Goal: Task Accomplishment & Management: Manage account settings

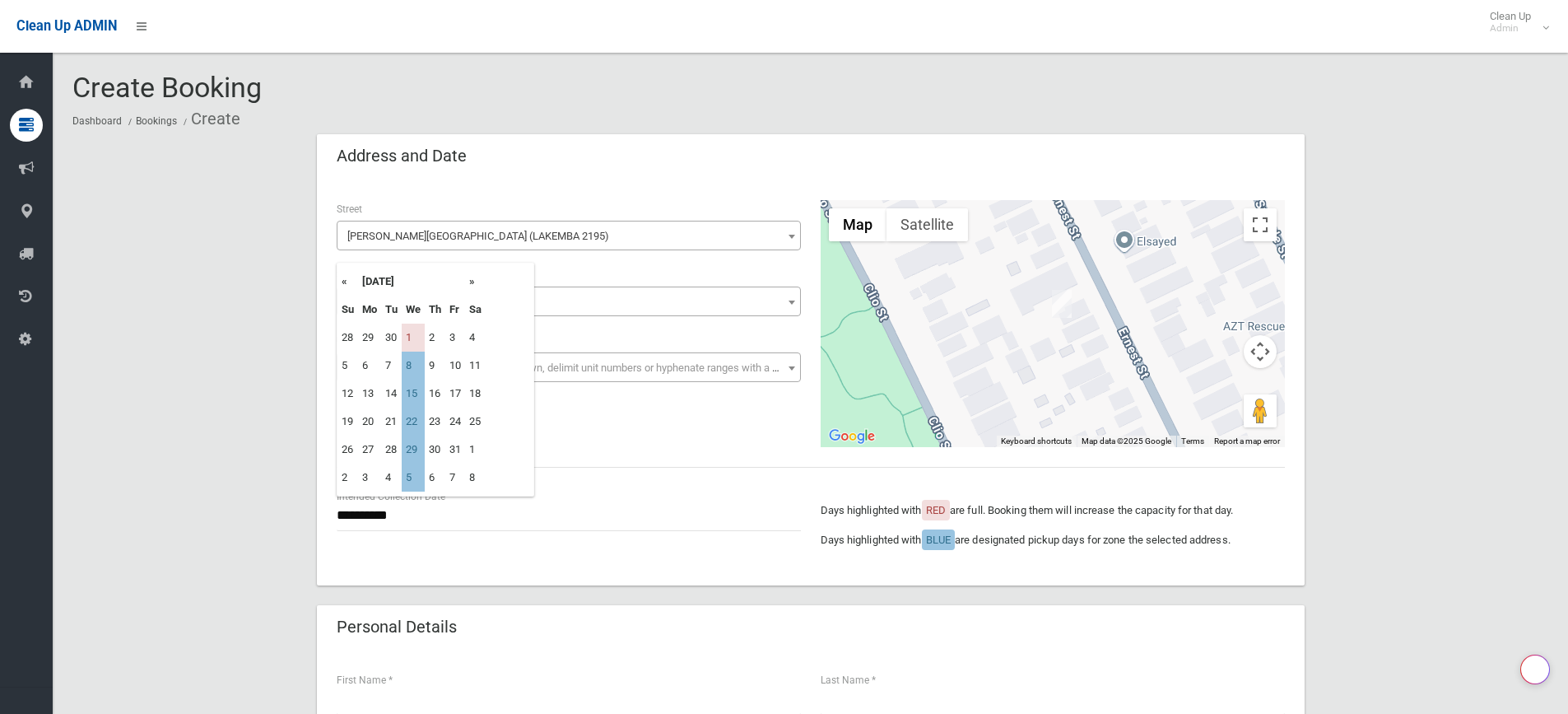
select select "***"
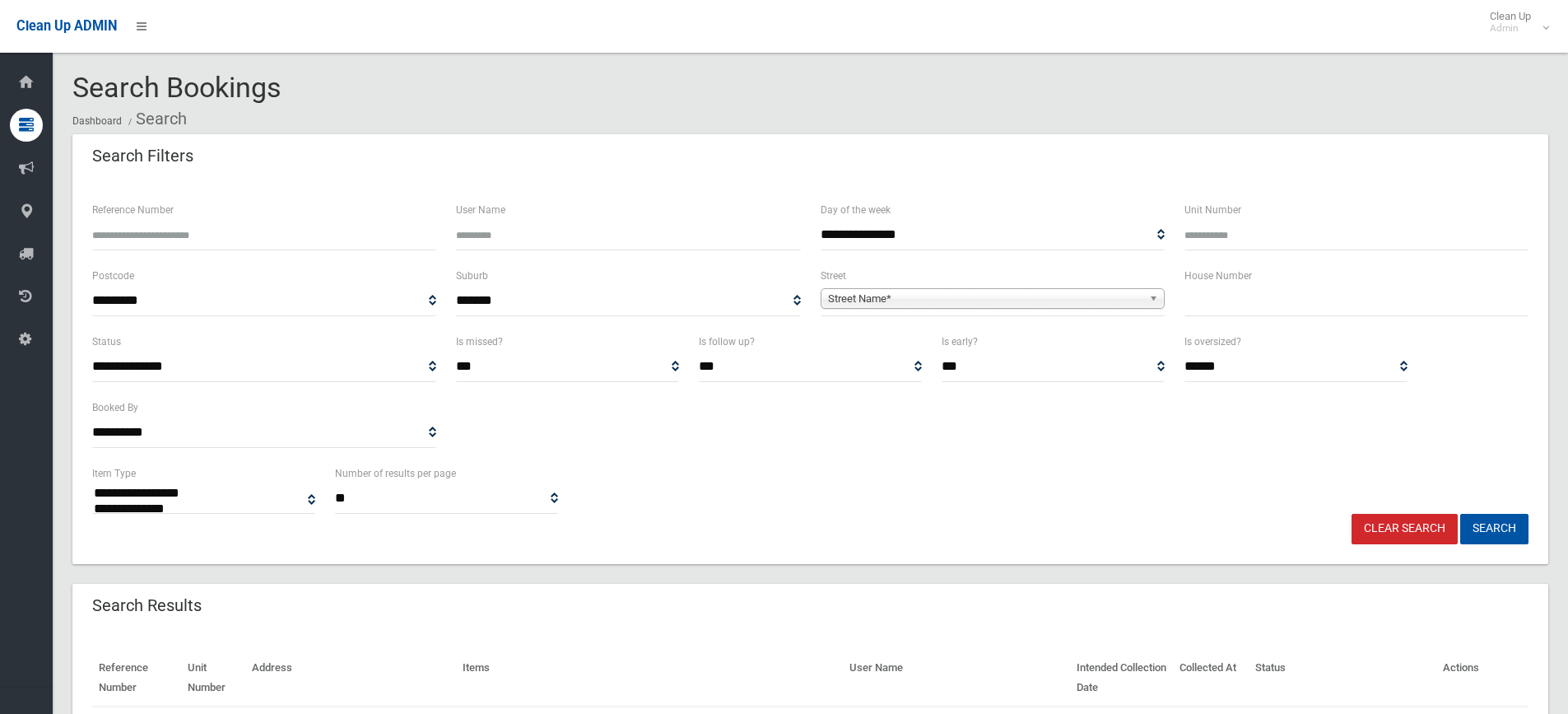
select select
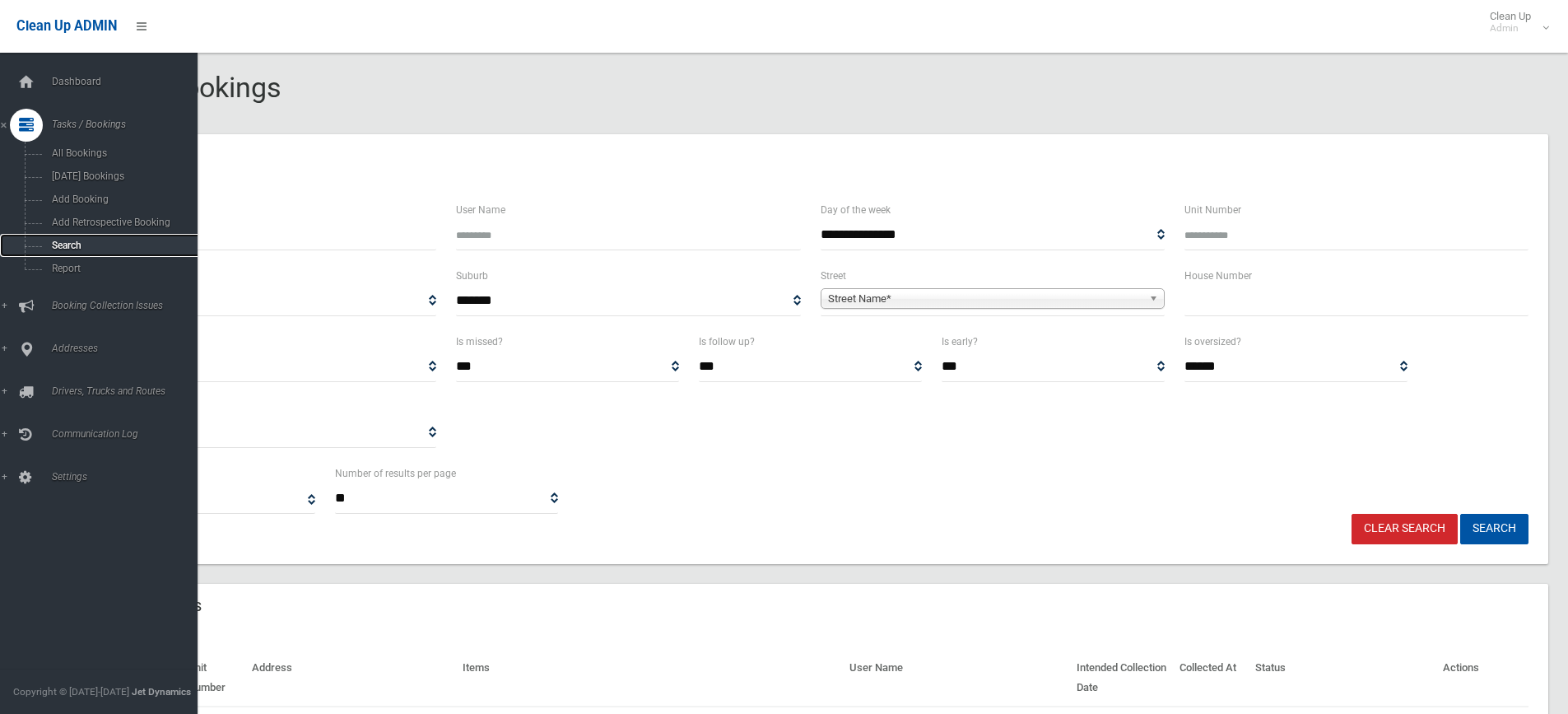
click at [89, 235] on link "Search" at bounding box center [105, 245] width 210 height 23
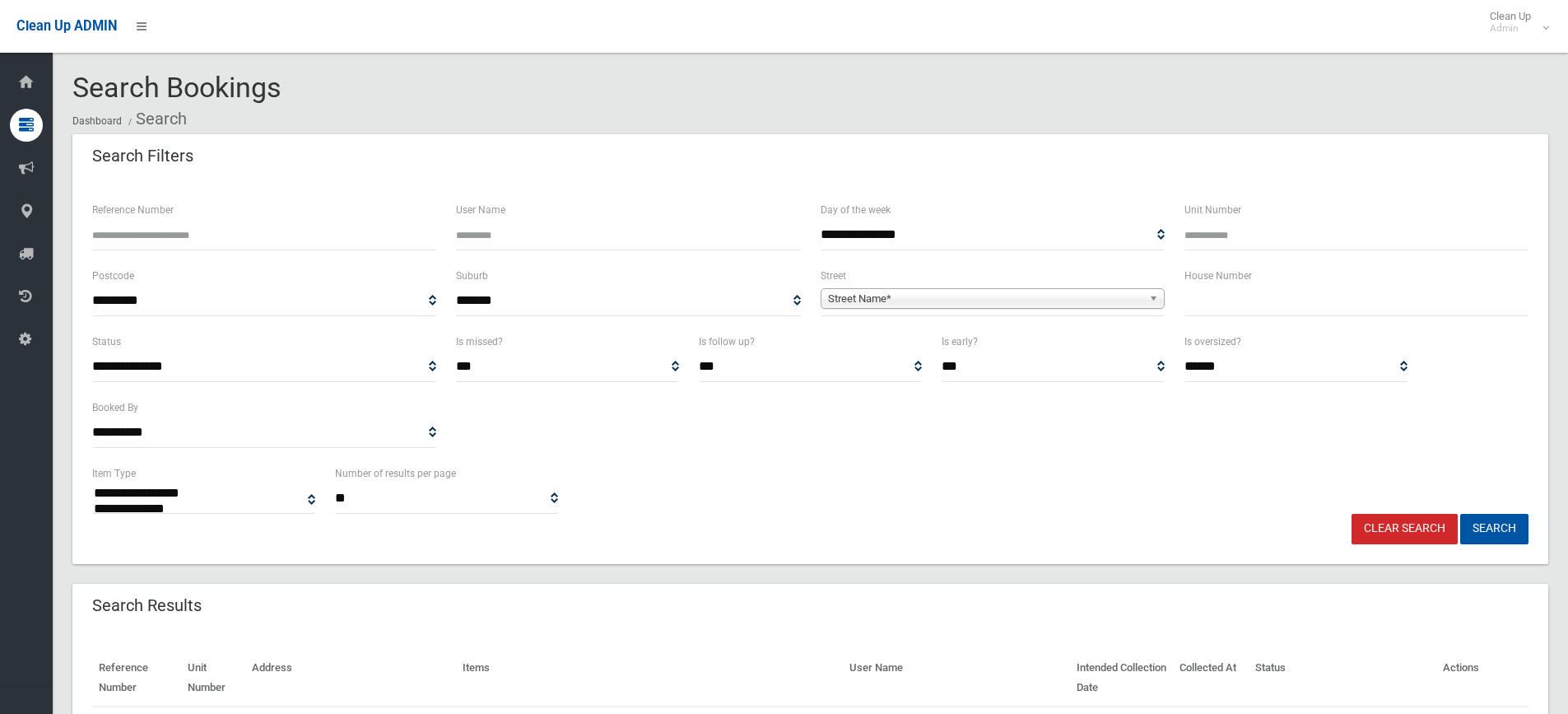
select select
click at [181, 232] on input "Reference Number" at bounding box center [264, 235] width 344 height 30
type input "******"
click at [1476, 526] on button "Search" at bounding box center [1493, 528] width 68 height 30
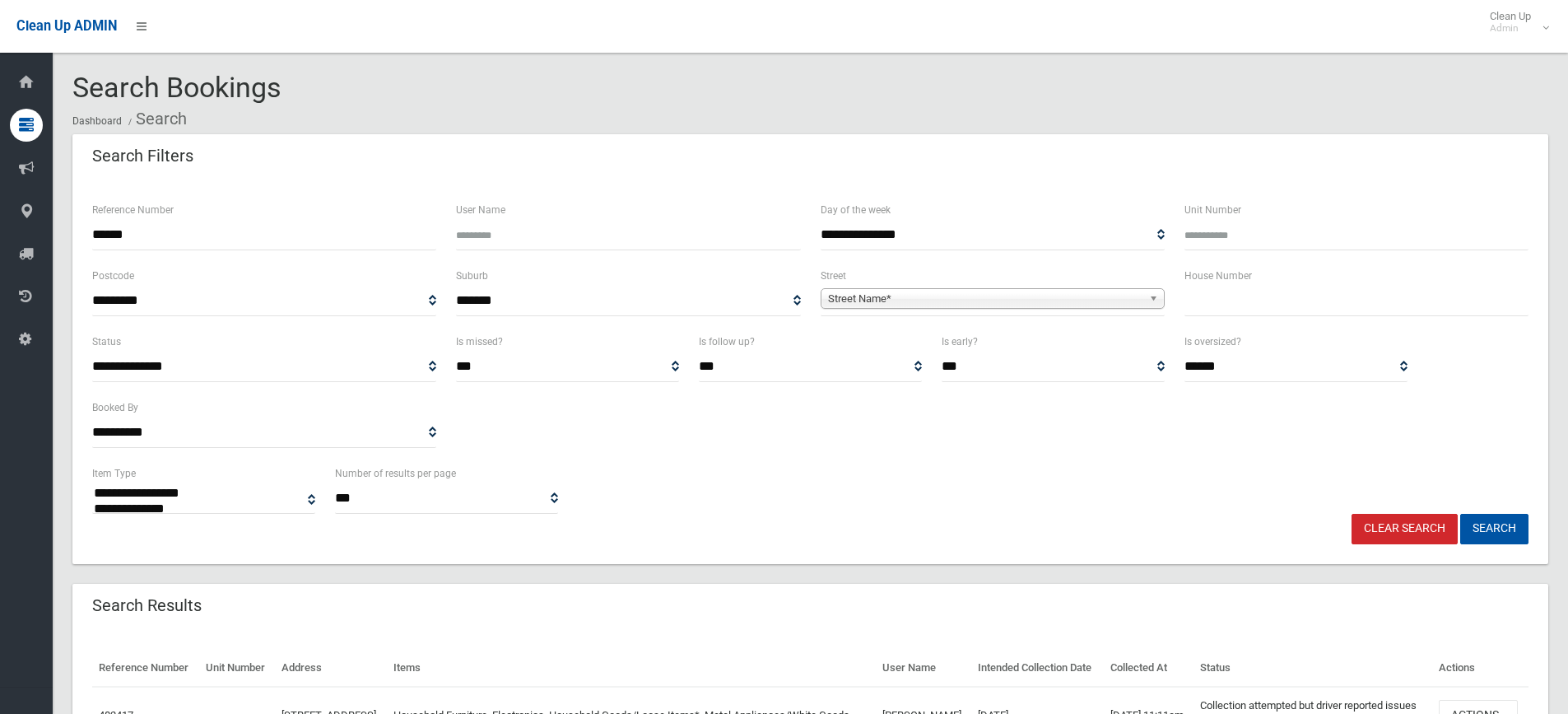
select select
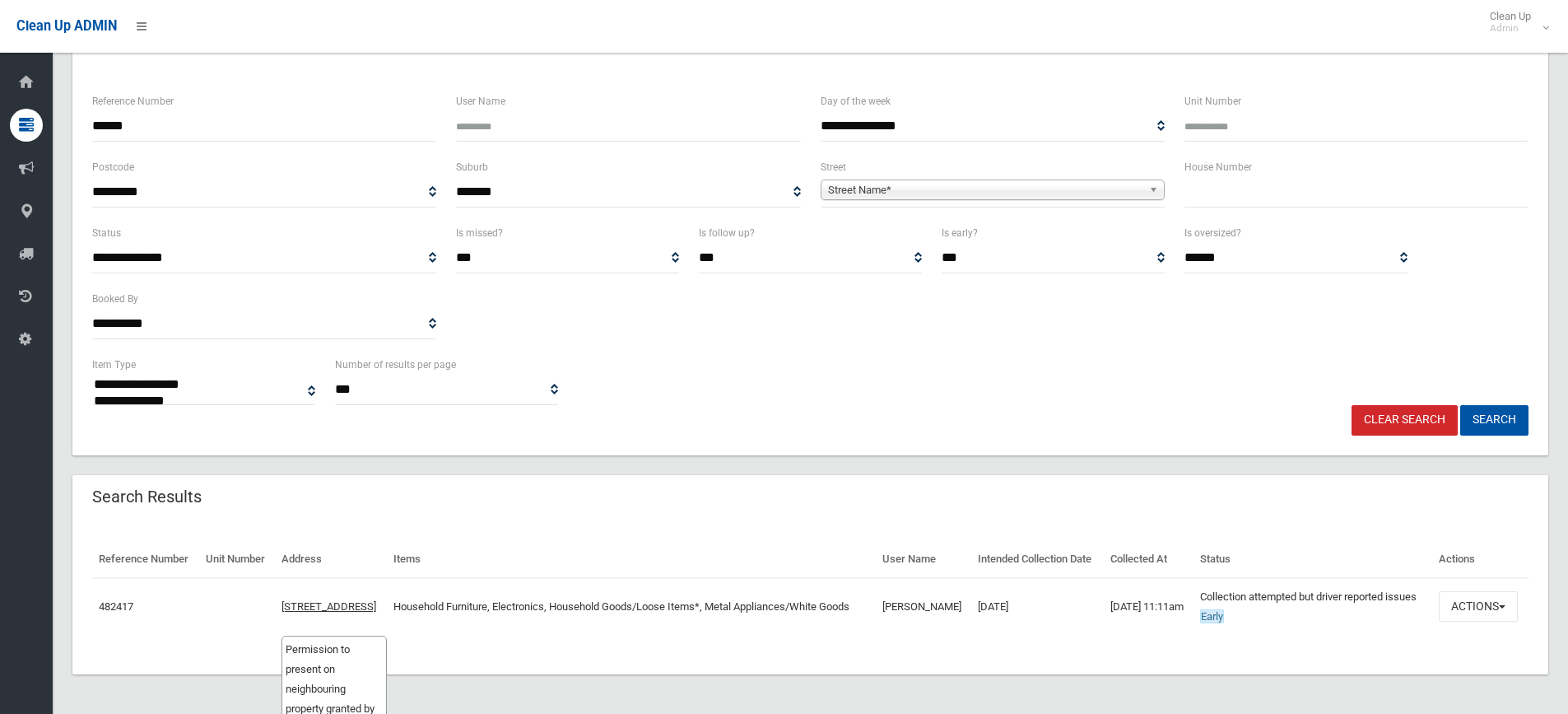
scroll to position [148, 0]
click at [1467, 601] on button "Actions" at bounding box center [1477, 606] width 79 height 30
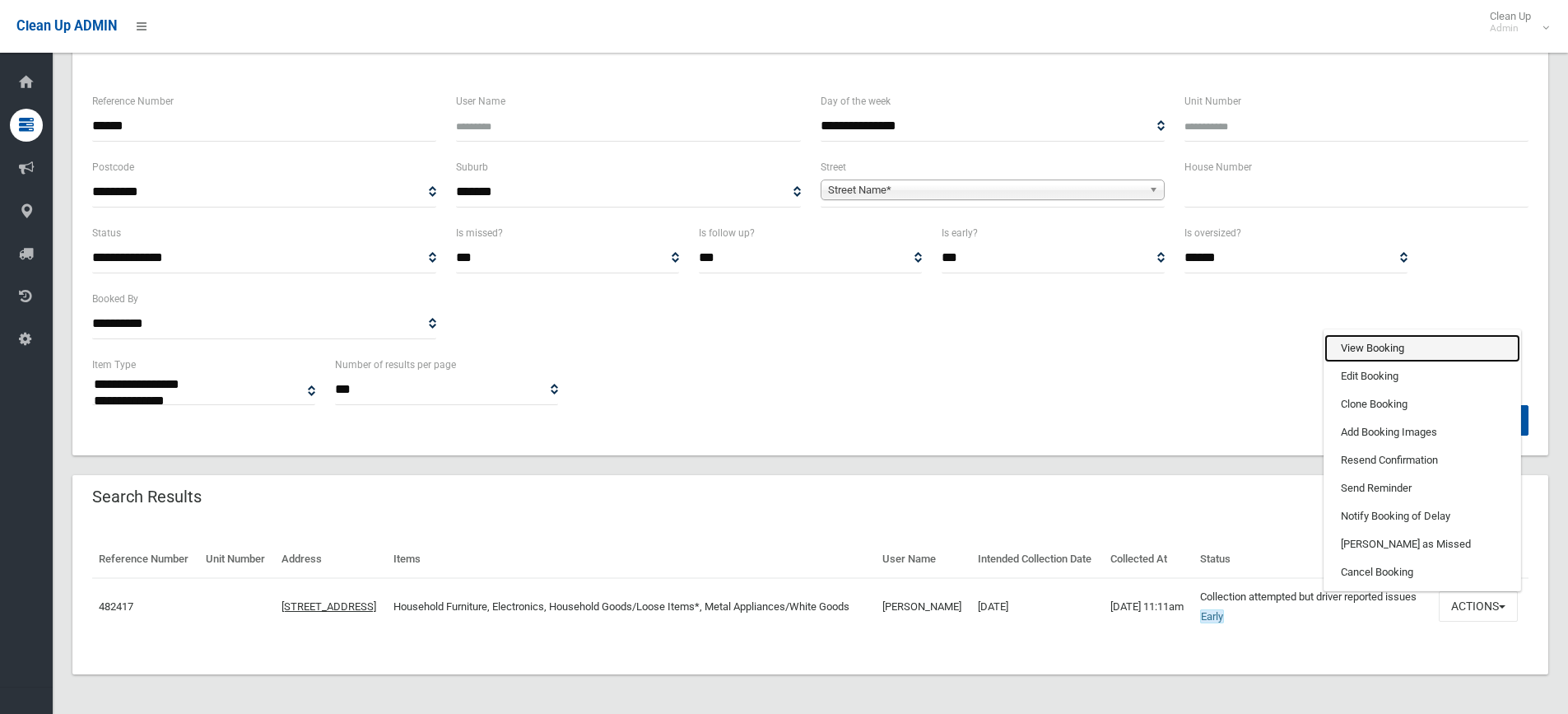
click at [1385, 340] on link "View Booking" at bounding box center [1422, 348] width 195 height 28
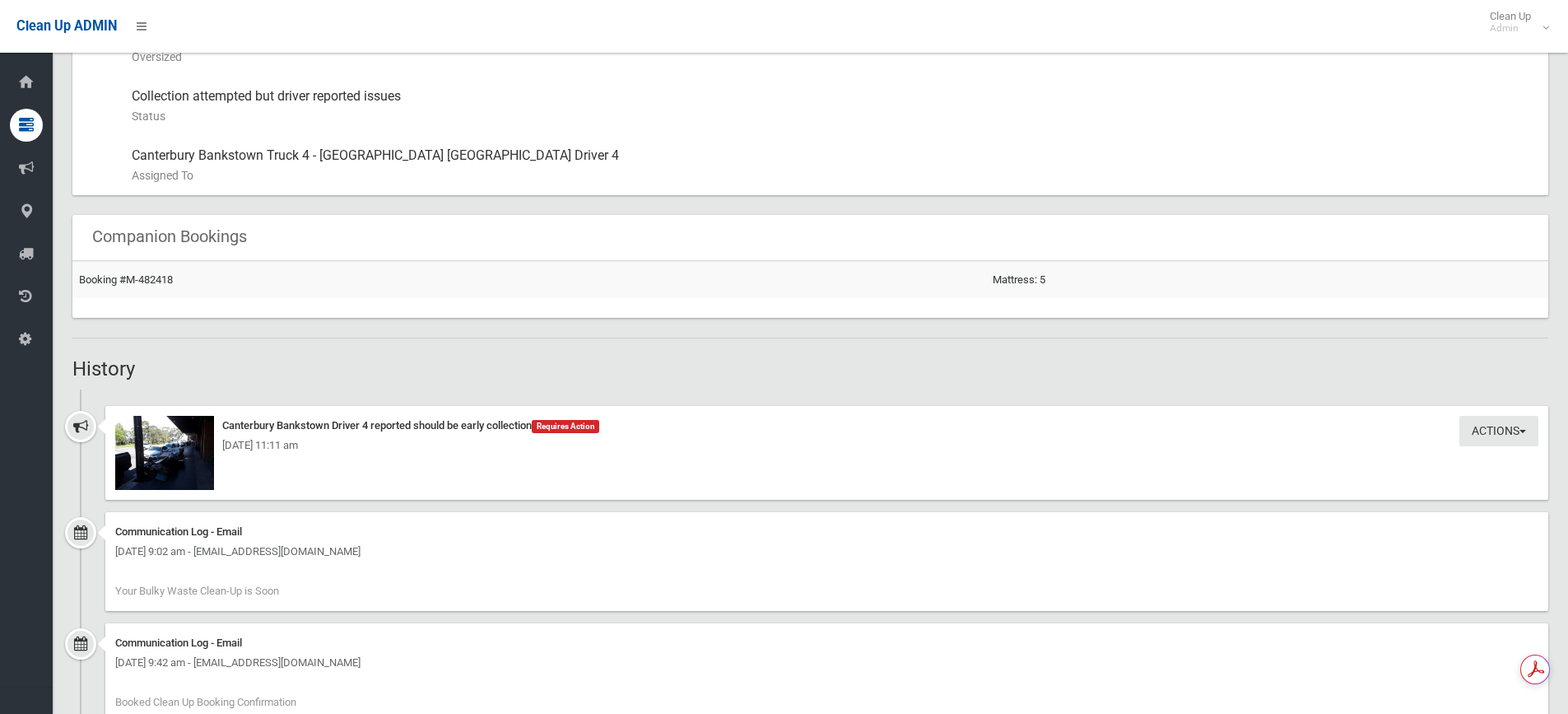
click at [175, 455] on div "[DATE] 11:11 am" at bounding box center [826, 446] width 1423 height 20
click at [179, 441] on div "[DATE] 11:11 am" at bounding box center [826, 446] width 1423 height 20
click at [175, 457] on img at bounding box center [165, 452] width 99 height 74
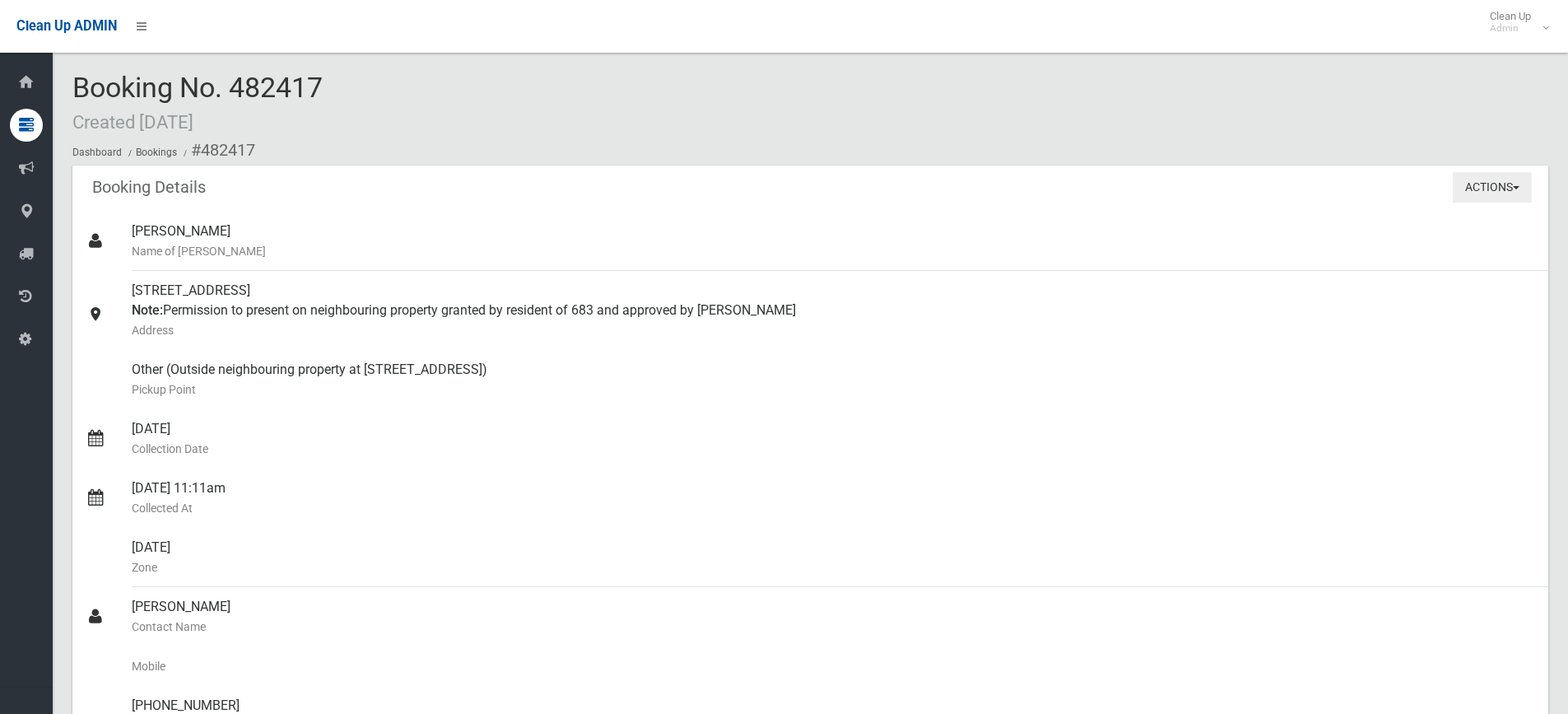
click at [1518, 176] on button "Actions" at bounding box center [1492, 186] width 79 height 30
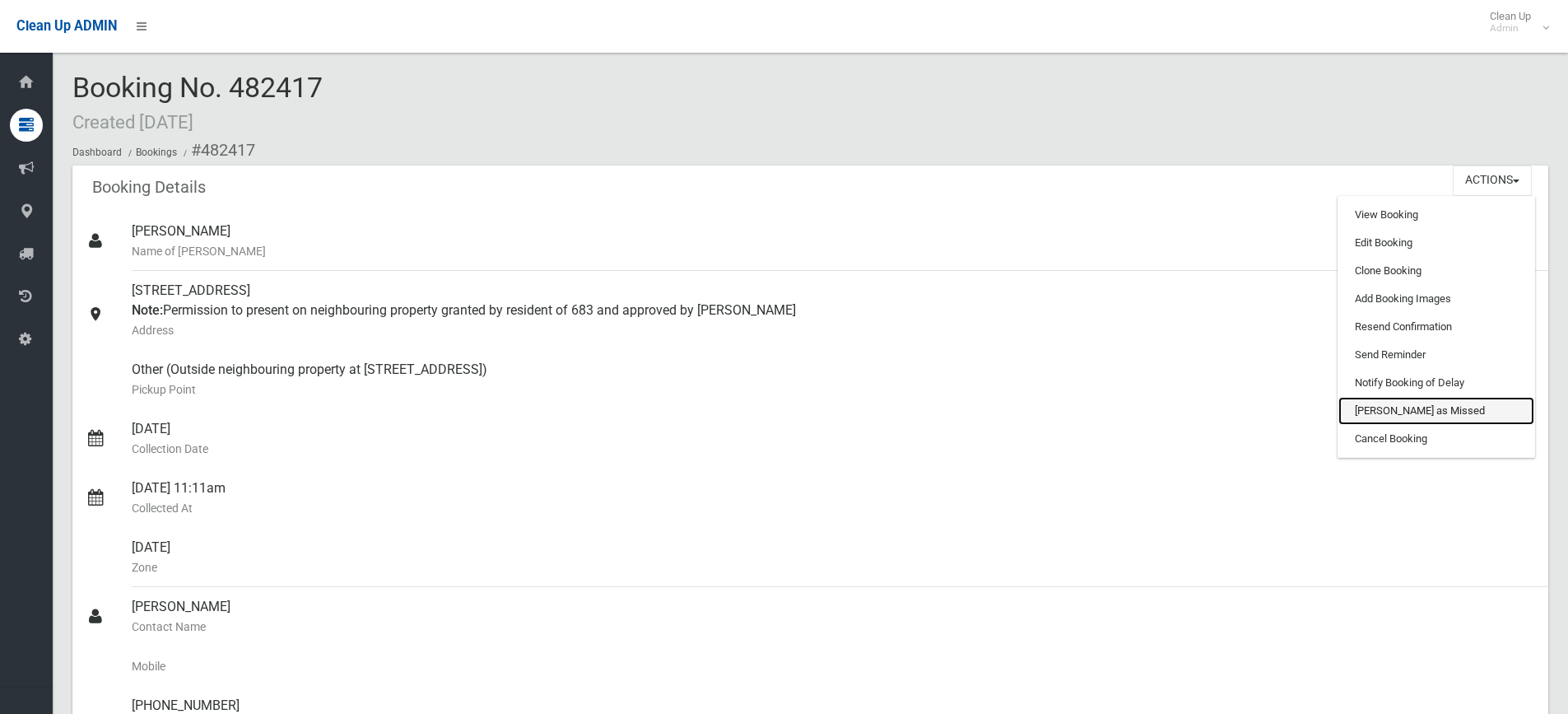
click at [1420, 413] on link "Mark as Missed" at bounding box center [1435, 410] width 195 height 28
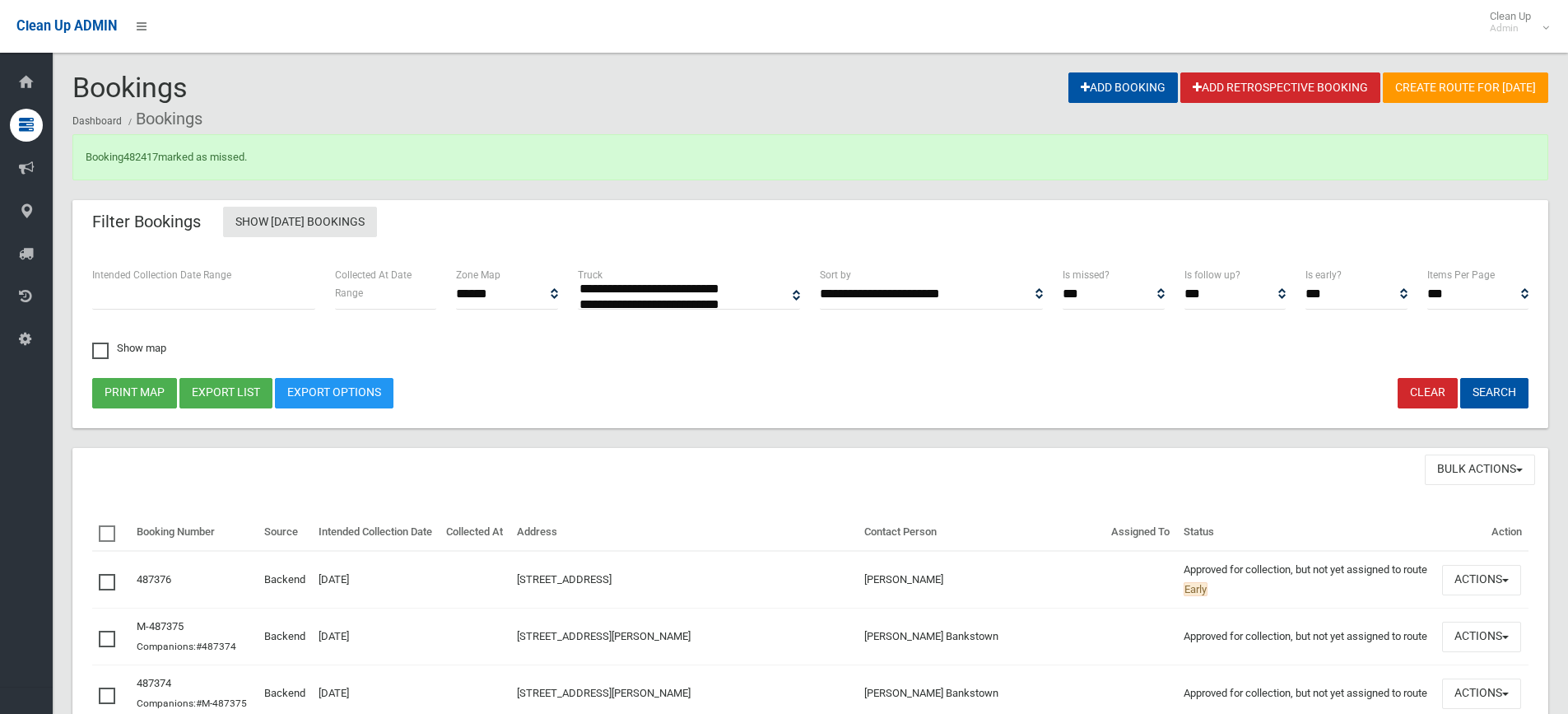
select select
click at [146, 161] on link "482417" at bounding box center [141, 157] width 35 height 13
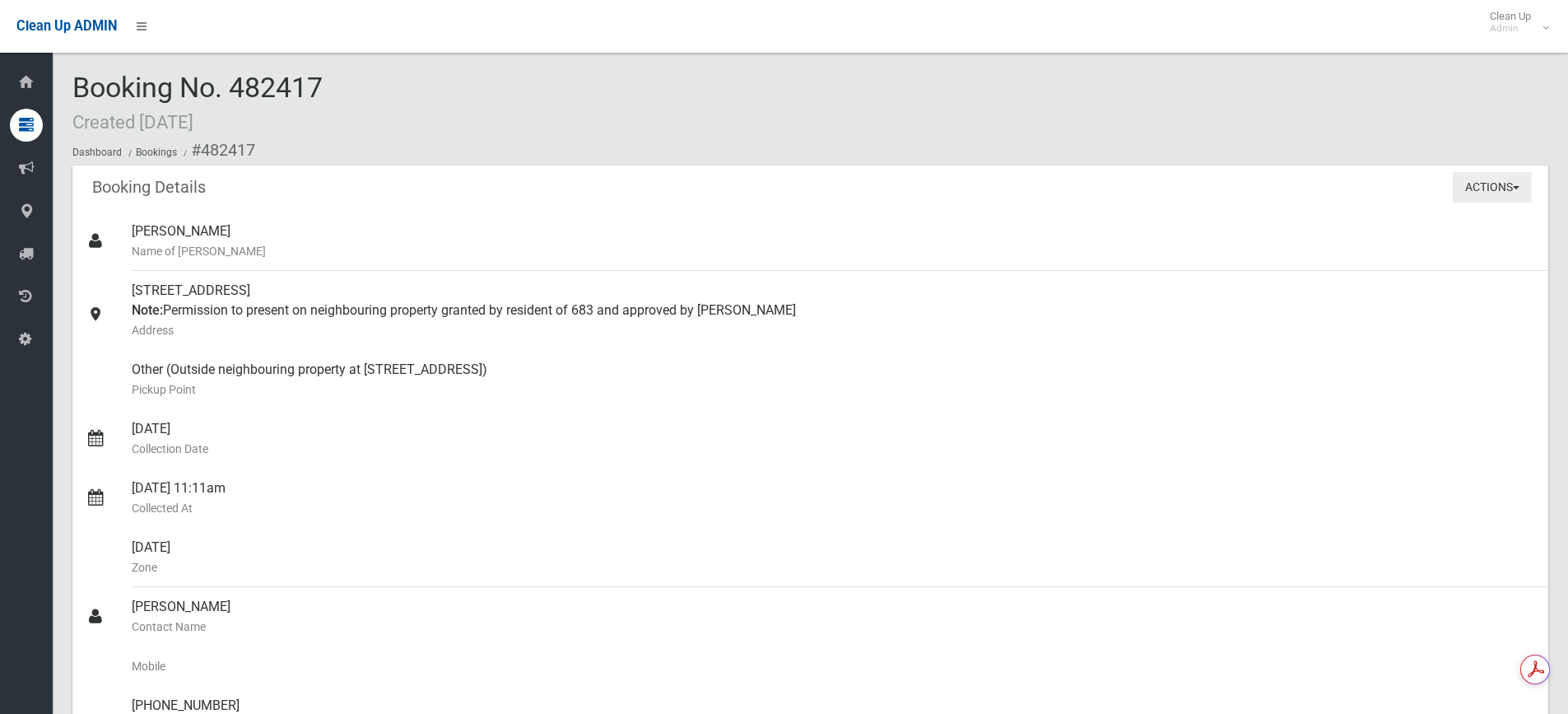
click at [1492, 187] on button "Actions" at bounding box center [1492, 186] width 79 height 30
click at [959, 116] on div "Booking No. 482417 Created [DATE] Dashboard Bookings #482417" at bounding box center [810, 119] width 1475 height 93
